Goal: Find contact information: Find contact information

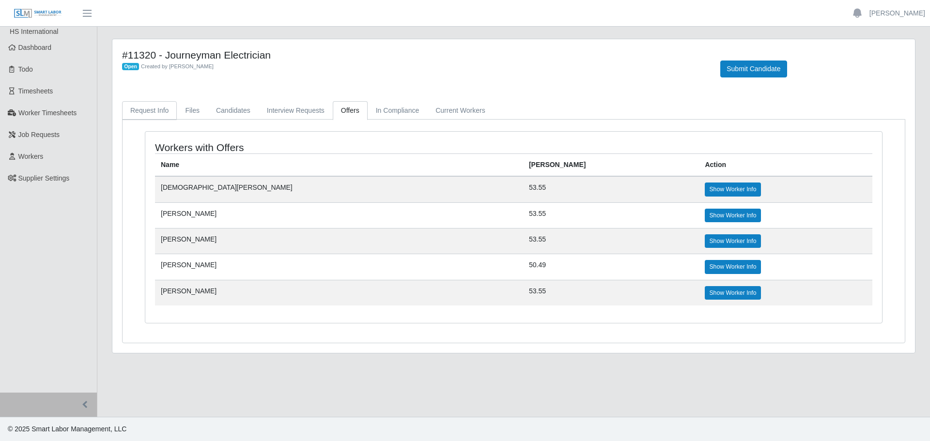
click at [143, 114] on link "Request Info" at bounding box center [149, 110] width 55 height 19
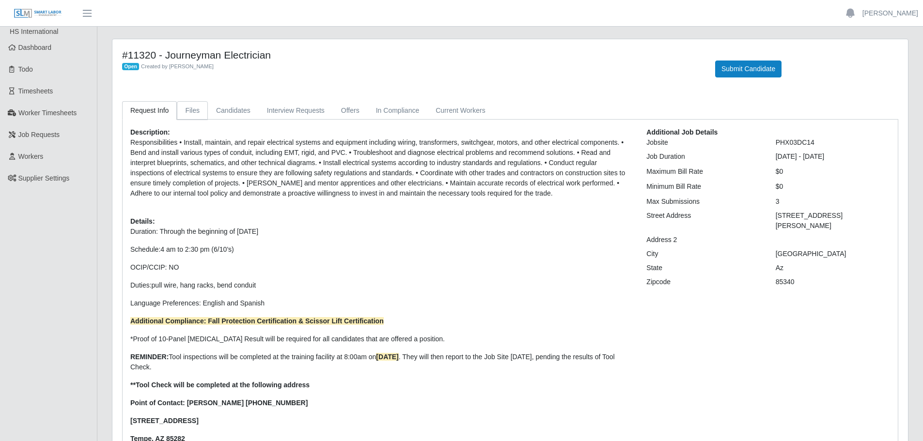
click at [188, 108] on link "Files" at bounding box center [192, 110] width 31 height 19
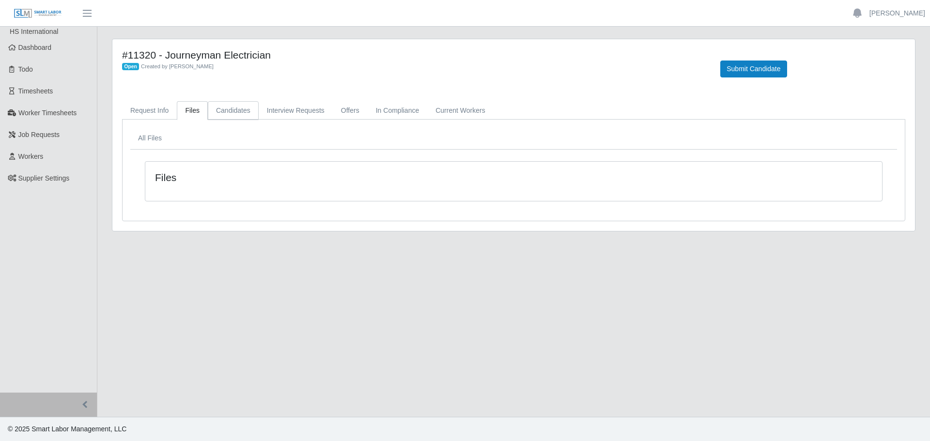
click at [230, 108] on link "Candidates" at bounding box center [233, 110] width 51 height 19
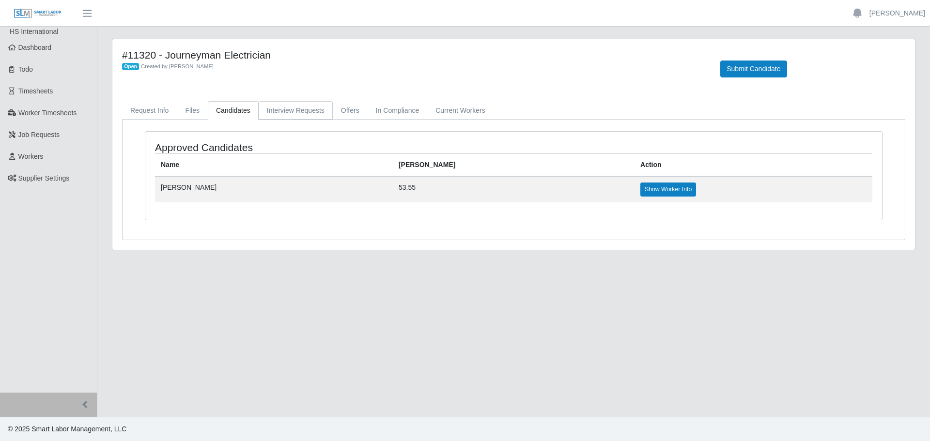
click at [299, 109] on link "Interview Requests" at bounding box center [296, 110] width 74 height 19
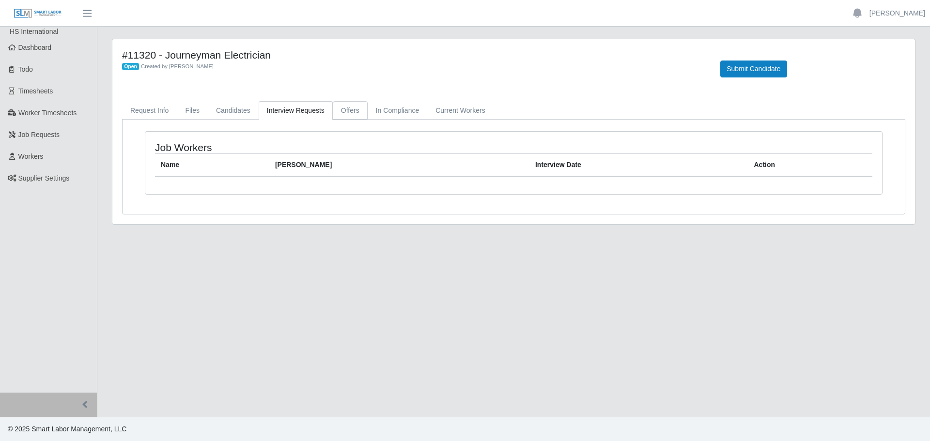
click at [353, 108] on link "Offers" at bounding box center [350, 110] width 35 height 19
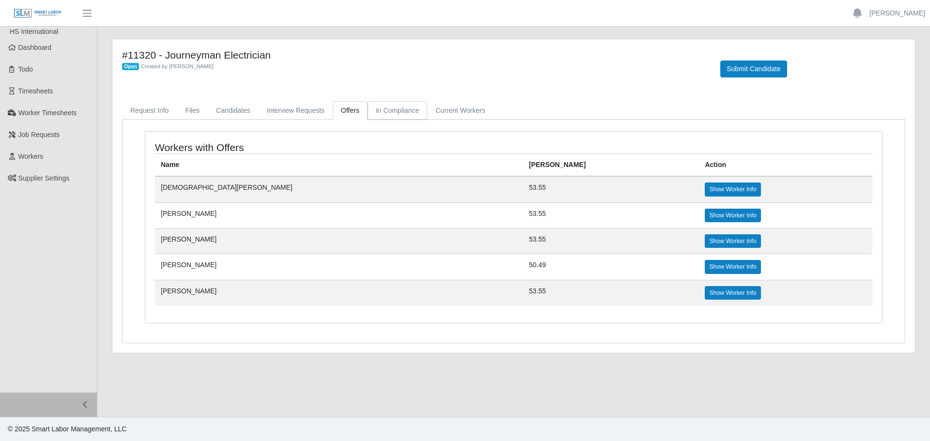
click at [383, 108] on link "In Compliance" at bounding box center [398, 110] width 60 height 19
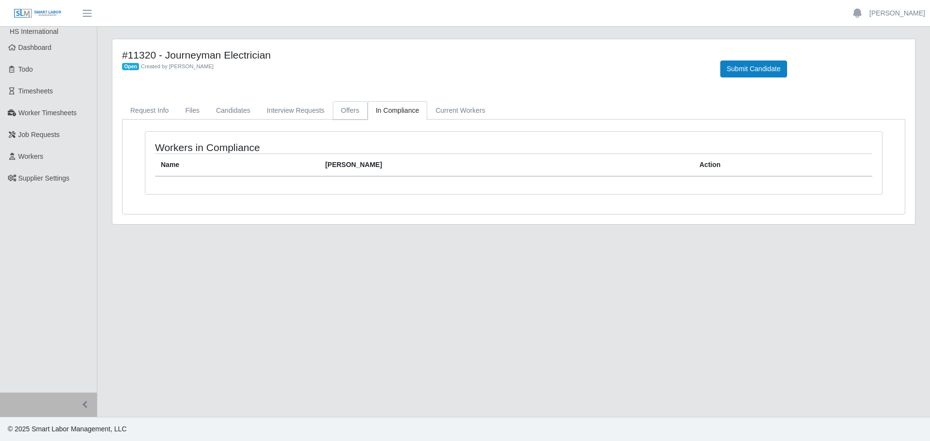
click at [354, 111] on link "Offers" at bounding box center [350, 110] width 35 height 19
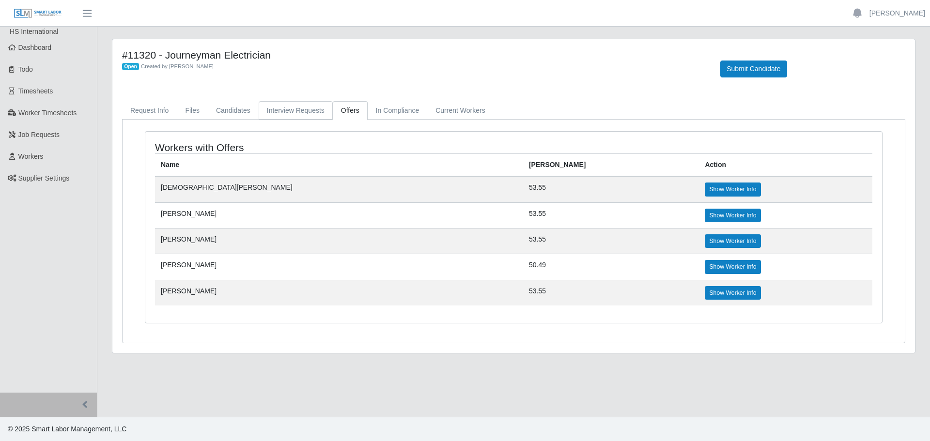
click at [287, 114] on link "Interview Requests" at bounding box center [296, 110] width 74 height 19
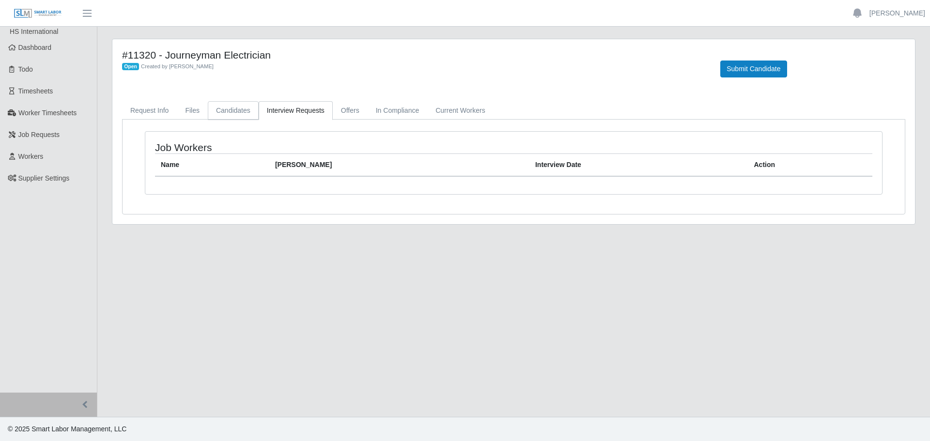
click at [239, 111] on link "Candidates" at bounding box center [233, 110] width 51 height 19
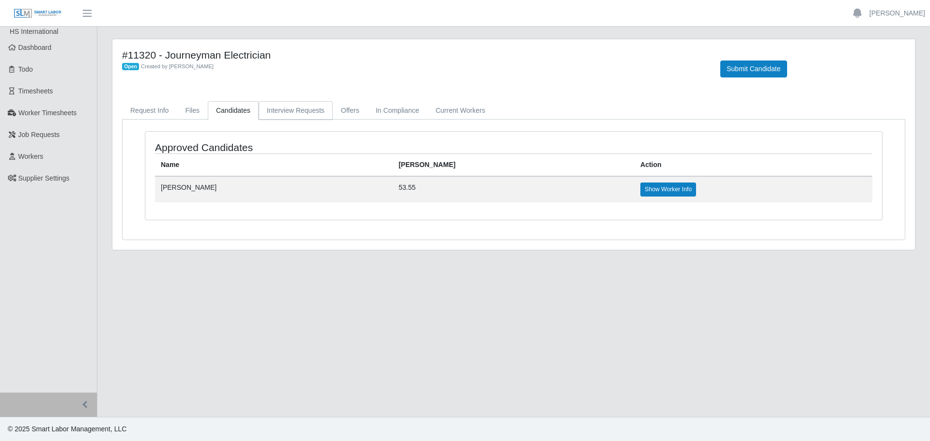
click at [301, 109] on link "Interview Requests" at bounding box center [296, 110] width 74 height 19
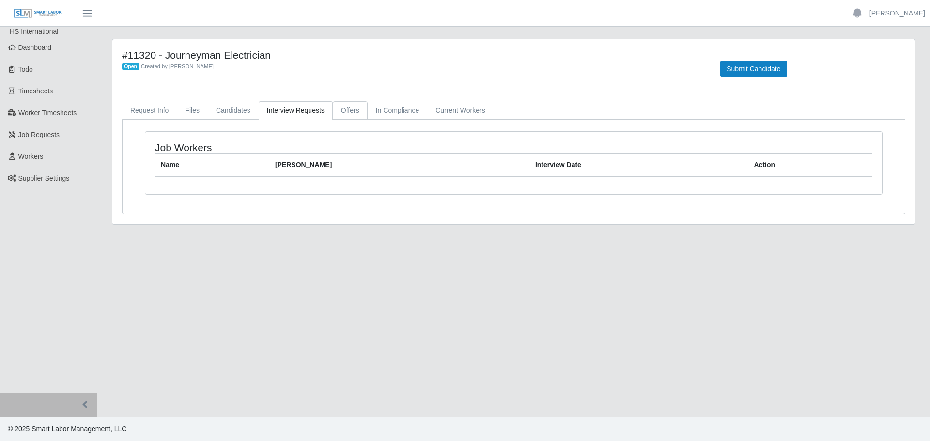
click at [351, 108] on link "Offers" at bounding box center [350, 110] width 35 height 19
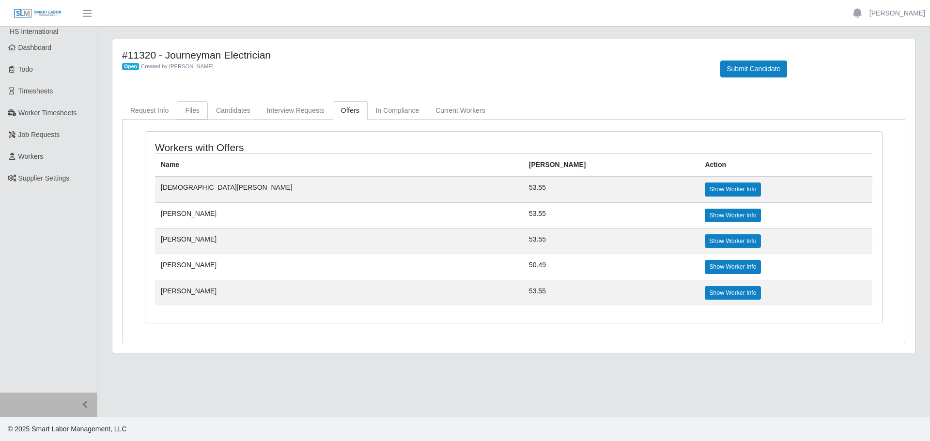
click at [178, 109] on link "Files" at bounding box center [192, 110] width 31 height 19
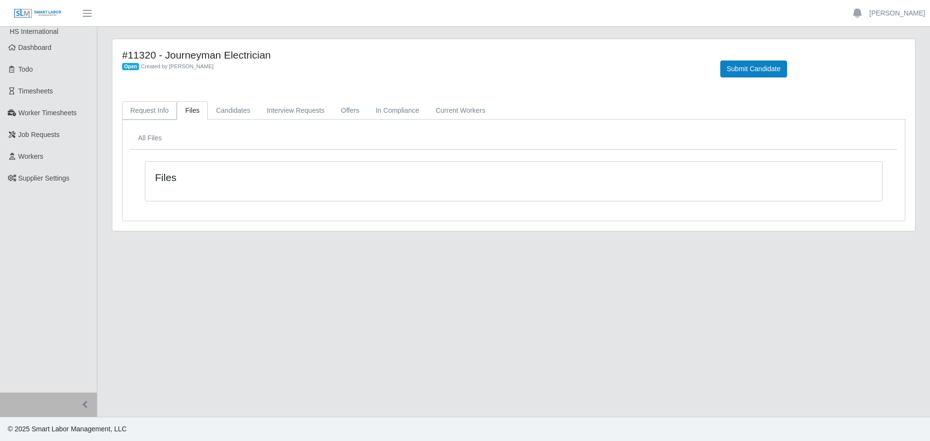
click at [161, 109] on link "Request Info" at bounding box center [149, 110] width 55 height 19
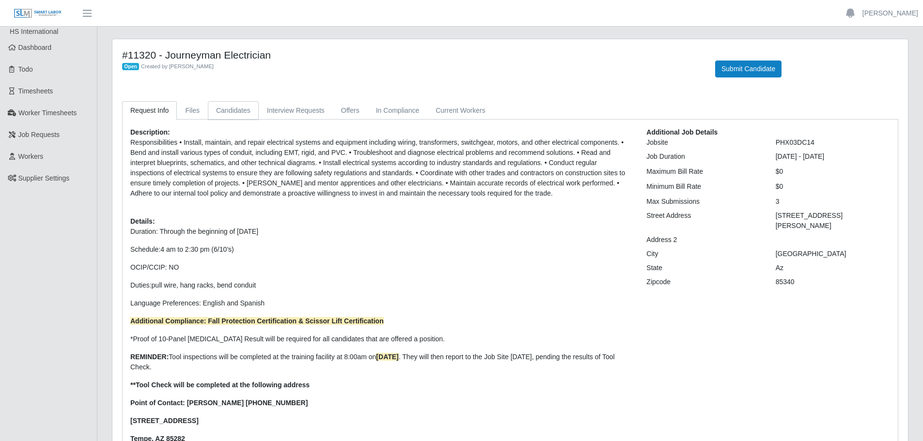
click at [223, 117] on link "Candidates" at bounding box center [233, 110] width 51 height 19
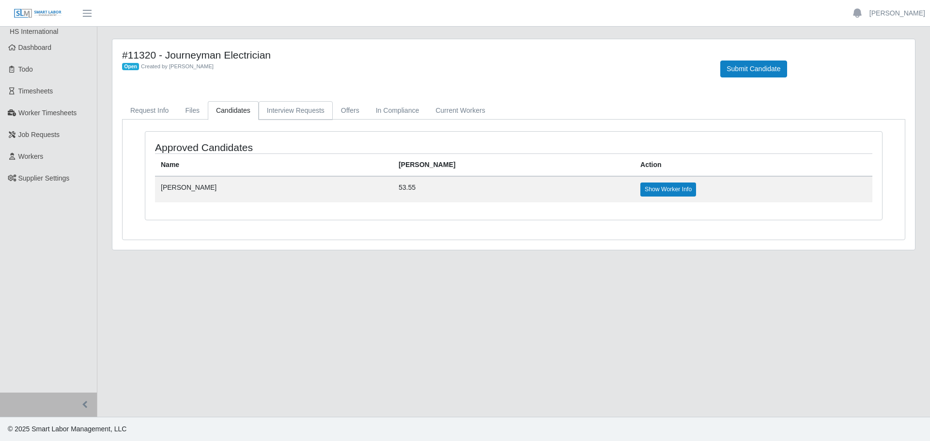
click at [275, 112] on link "Interview Requests" at bounding box center [296, 110] width 74 height 19
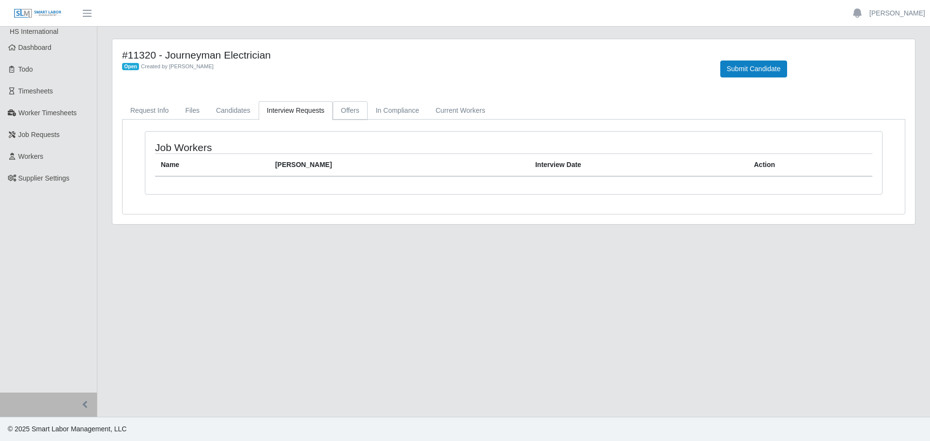
click at [342, 108] on link "Offers" at bounding box center [350, 110] width 35 height 19
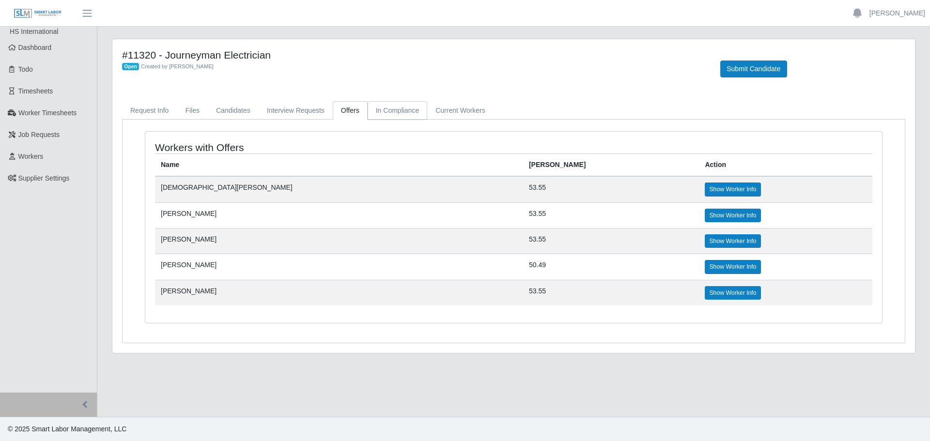
click at [386, 111] on link "In Compliance" at bounding box center [398, 110] width 60 height 19
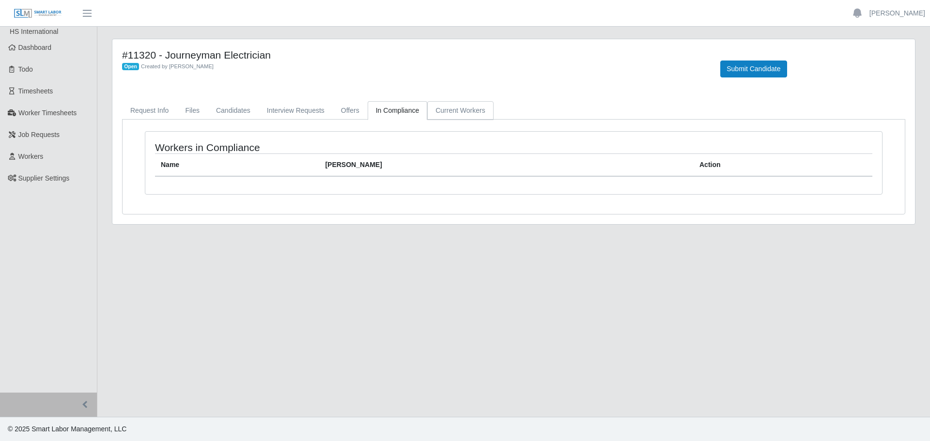
click at [437, 109] on link "Current Workers" at bounding box center [460, 110] width 66 height 19
click at [235, 113] on link "Candidates" at bounding box center [233, 110] width 51 height 19
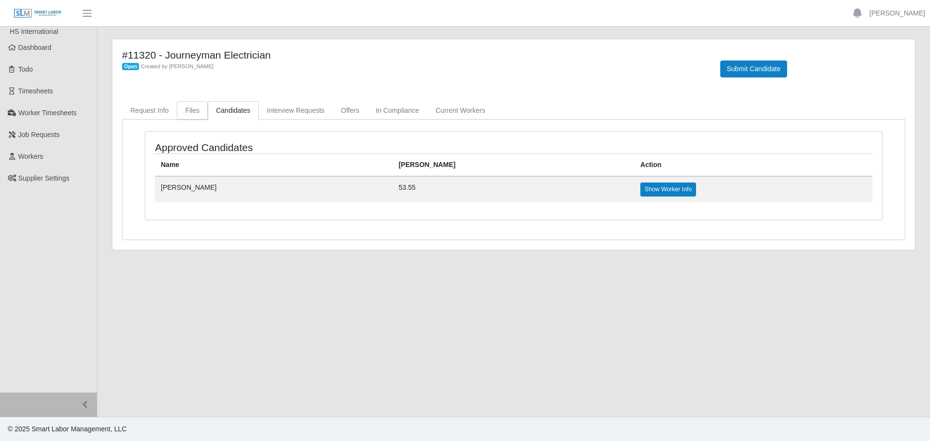
click at [191, 113] on link "Files" at bounding box center [192, 110] width 31 height 19
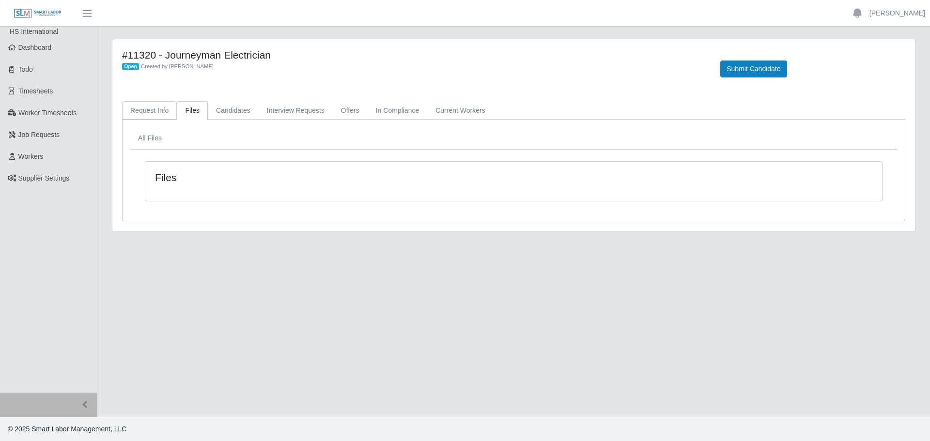
click at [150, 113] on link "Request Info" at bounding box center [149, 110] width 55 height 19
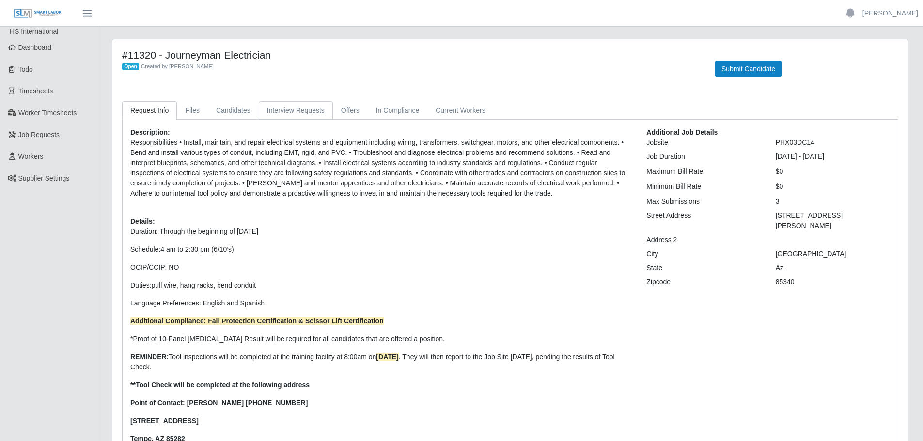
click at [307, 117] on link "Interview Requests" at bounding box center [296, 110] width 74 height 19
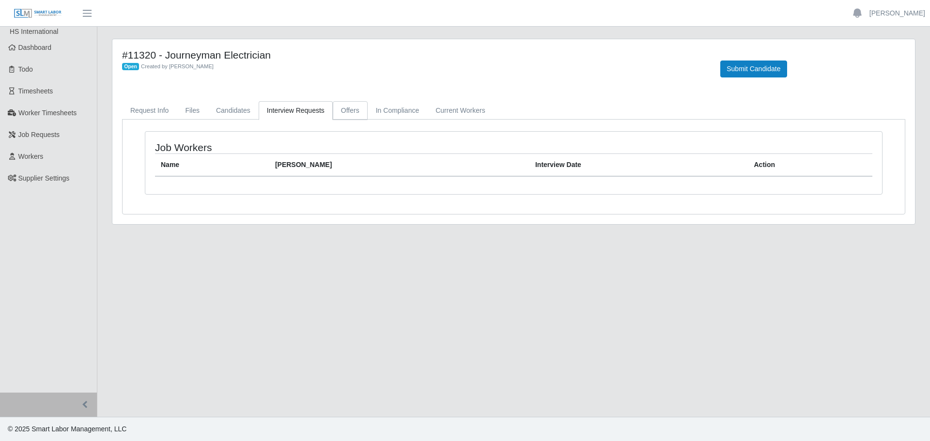
click at [347, 115] on link "Offers" at bounding box center [350, 110] width 35 height 19
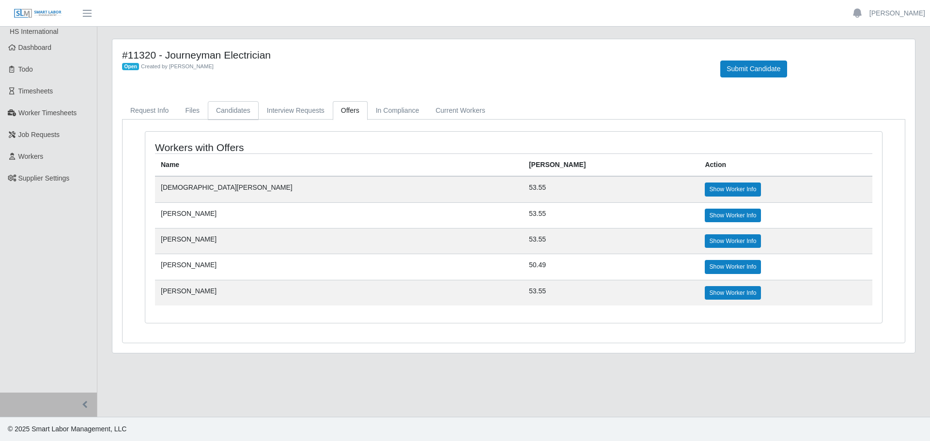
click at [217, 109] on link "Candidates" at bounding box center [233, 110] width 51 height 19
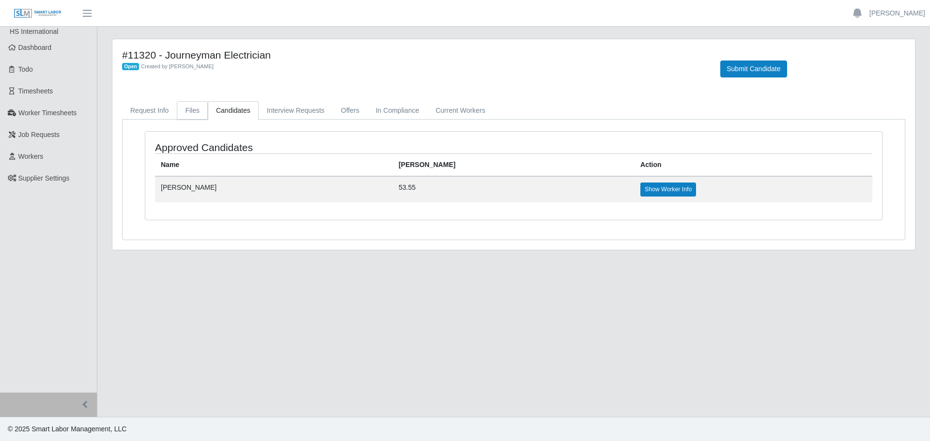
click at [189, 113] on link "Files" at bounding box center [192, 110] width 31 height 19
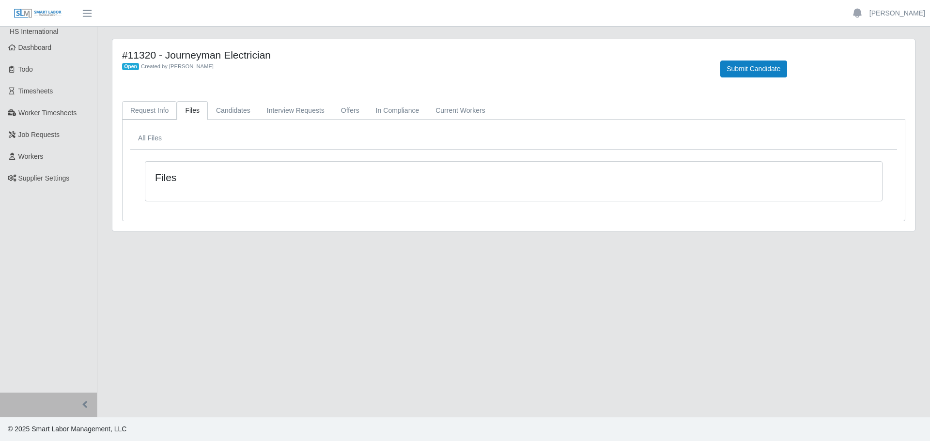
click at [154, 115] on link "Request Info" at bounding box center [149, 110] width 55 height 19
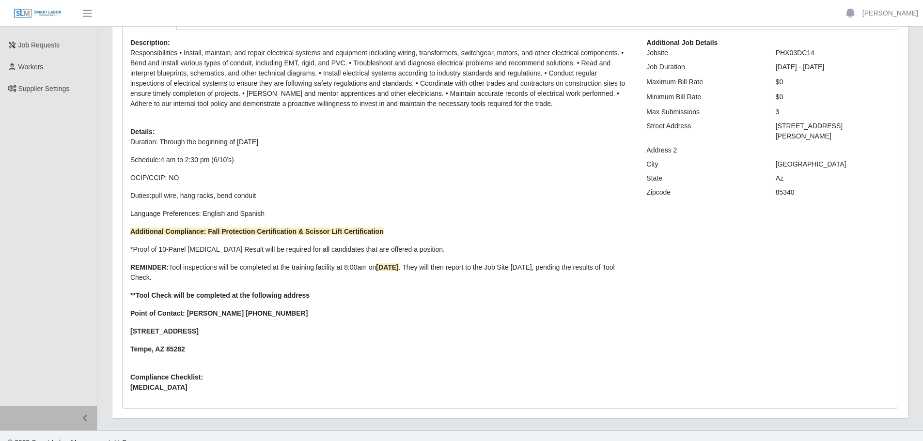
scroll to position [103, 0]
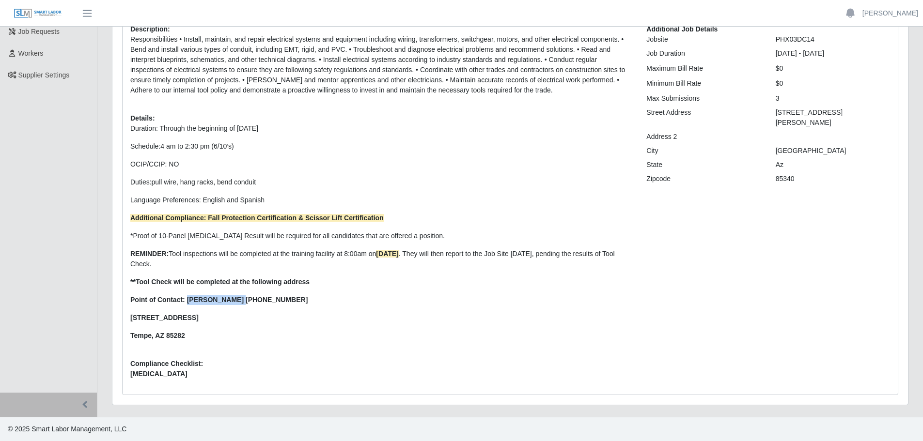
drag, startPoint x: 229, startPoint y: 300, endPoint x: 186, endPoint y: 301, distance: 42.2
click at [186, 301] on strong "Point of Contact: [PERSON_NAME] [PHONE_NUMBER]" at bounding box center [218, 300] width 177 height 8
copy strong "[PERSON_NAME]"
click at [326, 320] on p "[STREET_ADDRESS]" at bounding box center [380, 318] width 501 height 10
drag, startPoint x: 293, startPoint y: 302, endPoint x: 184, endPoint y: 301, distance: 108.5
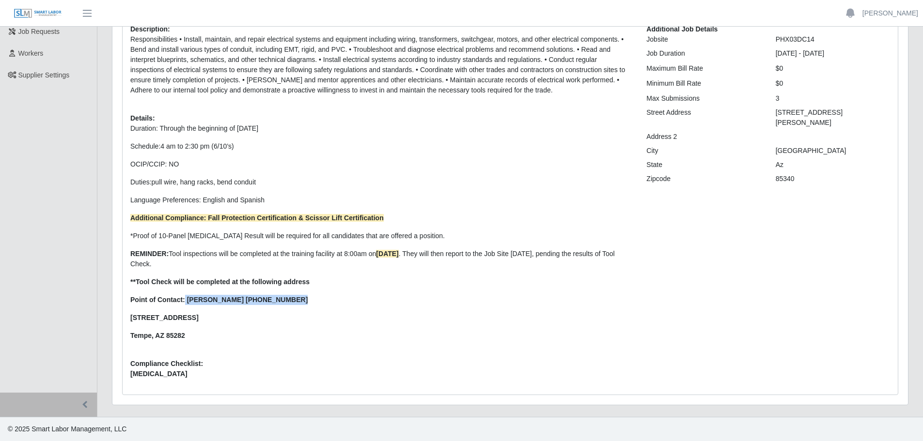
click at [184, 301] on p "Point of Contact: [PERSON_NAME] [PHONE_NUMBER]" at bounding box center [380, 300] width 501 height 10
click at [212, 332] on p "Tempe, AZ 85282" at bounding box center [380, 336] width 501 height 10
drag, startPoint x: 296, startPoint y: 304, endPoint x: 122, endPoint y: 303, distance: 174.9
click at [122, 303] on div "Request Info Files Candidates Interview Requests Offers In Compliance Current W…" at bounding box center [510, 196] width 790 height 397
drag, startPoint x: 168, startPoint y: 308, endPoint x: 243, endPoint y: 325, distance: 77.4
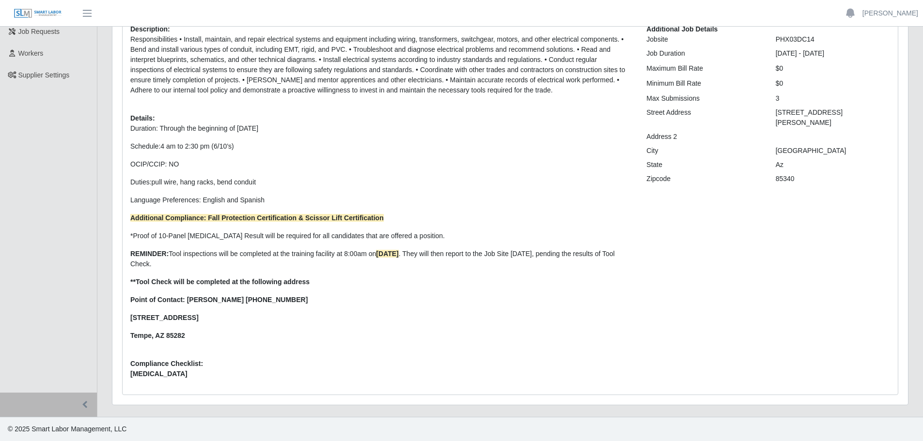
click at [229, 334] on p "Tempe, AZ 85282" at bounding box center [380, 336] width 501 height 10
drag, startPoint x: 279, startPoint y: 300, endPoint x: 132, endPoint y: 301, distance: 146.8
click at [132, 301] on p "Point of Contact: [PERSON_NAME] [PHONE_NUMBER]" at bounding box center [380, 300] width 501 height 10
copy strong "Point of Contact: [PERSON_NAME] [PHONE_NUMBER]"
